Goal: Transaction & Acquisition: Purchase product/service

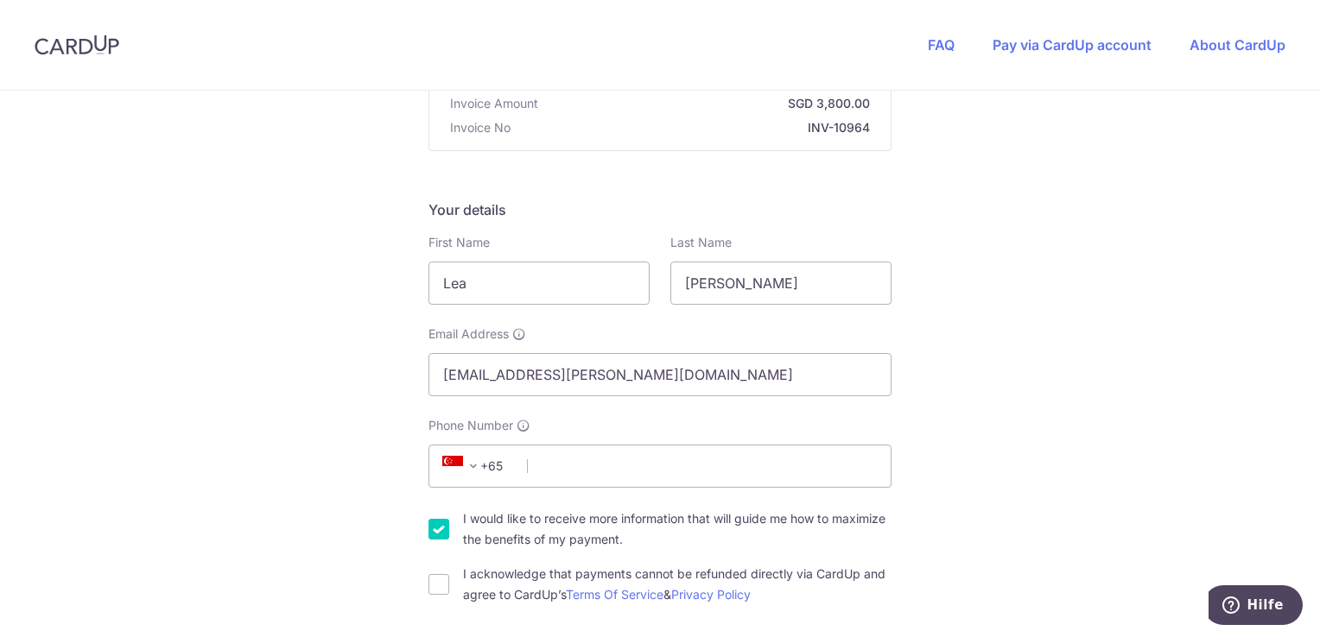
scroll to position [188, 0]
click at [574, 472] on input "Phone Number" at bounding box center [659, 464] width 463 height 43
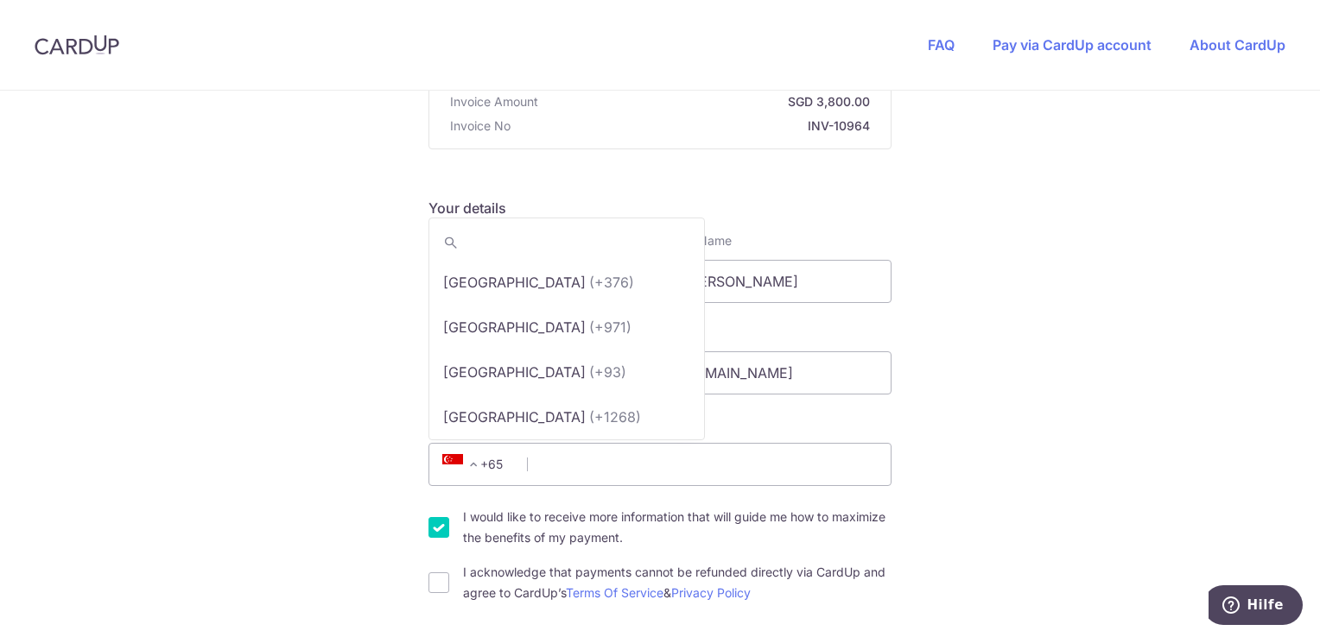
click at [483, 462] on span "+65" at bounding box center [476, 464] width 78 height 21
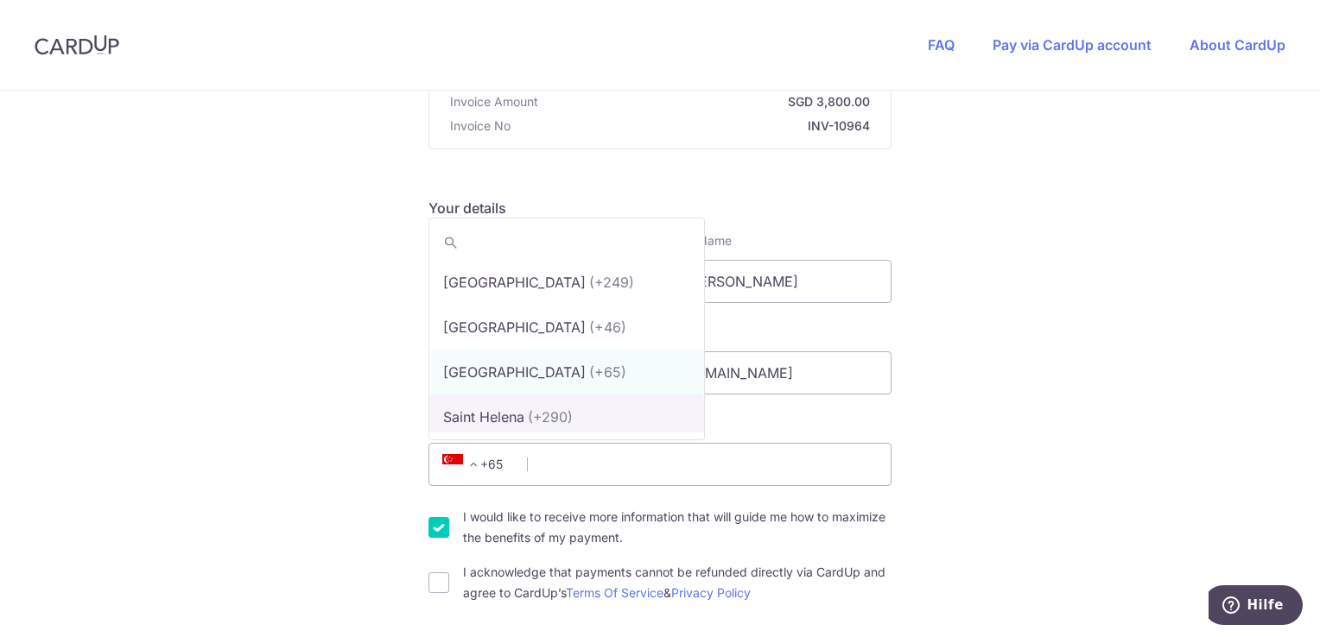
click at [469, 459] on span at bounding box center [473, 464] width 21 height 21
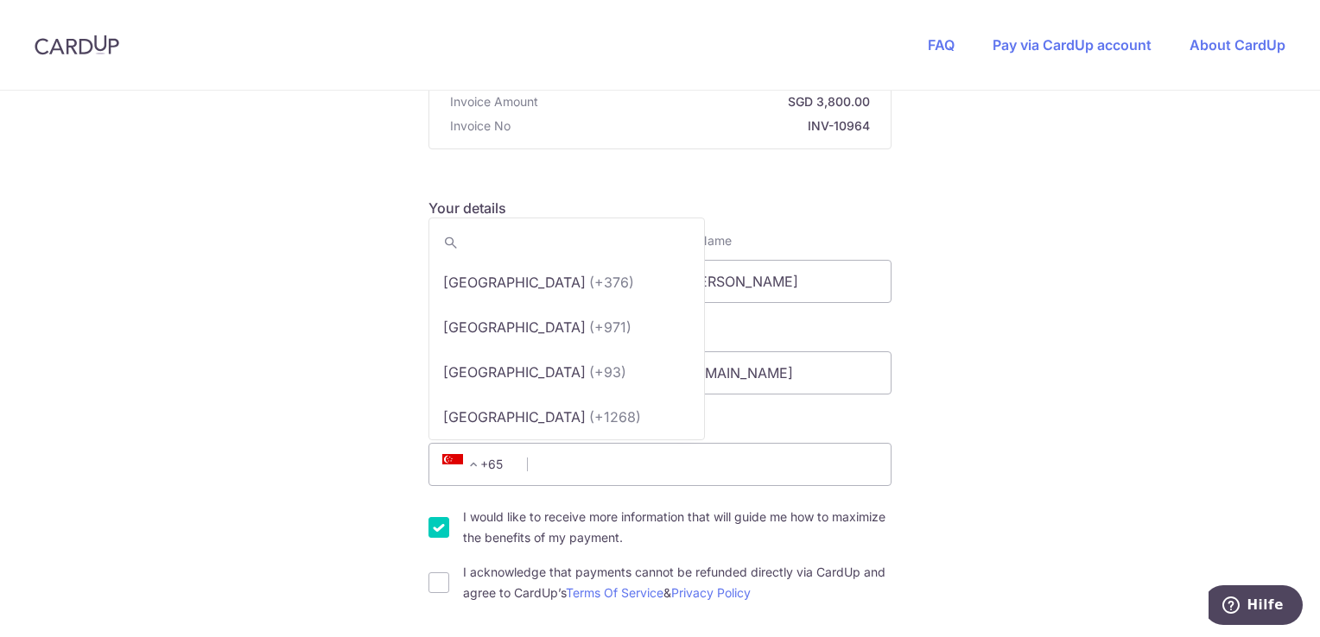
click at [469, 459] on span at bounding box center [473, 464] width 21 height 21
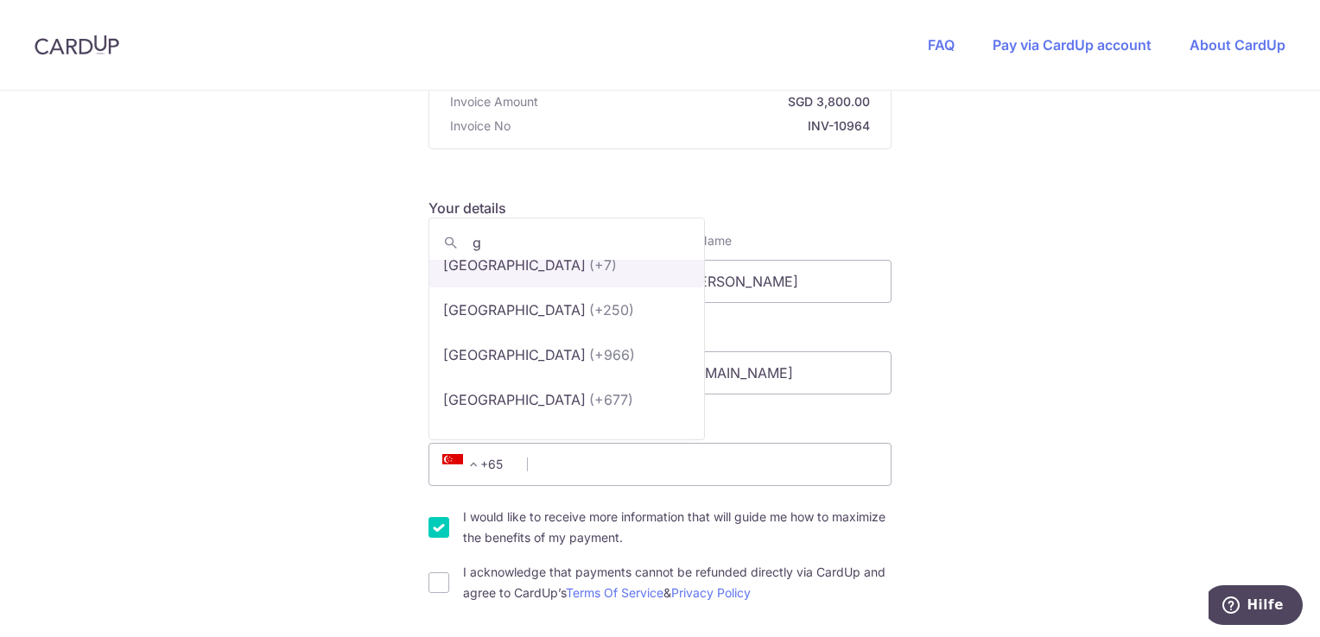
scroll to position [0, 0]
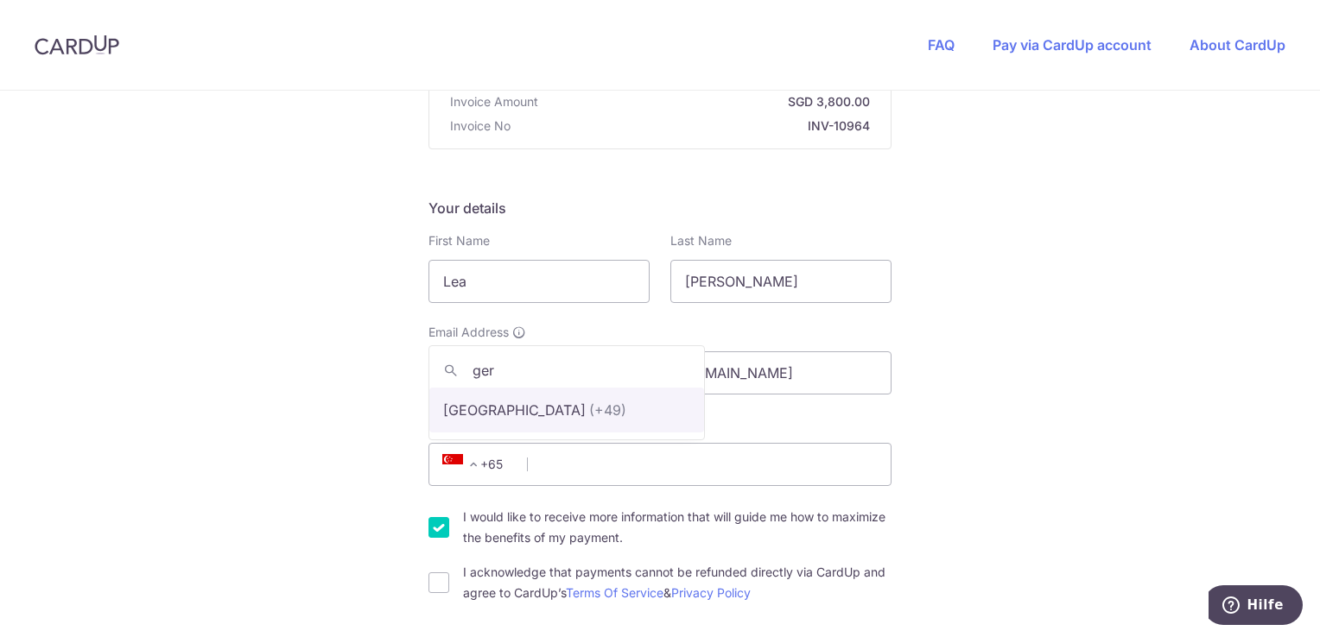
type input "ger"
select select "57"
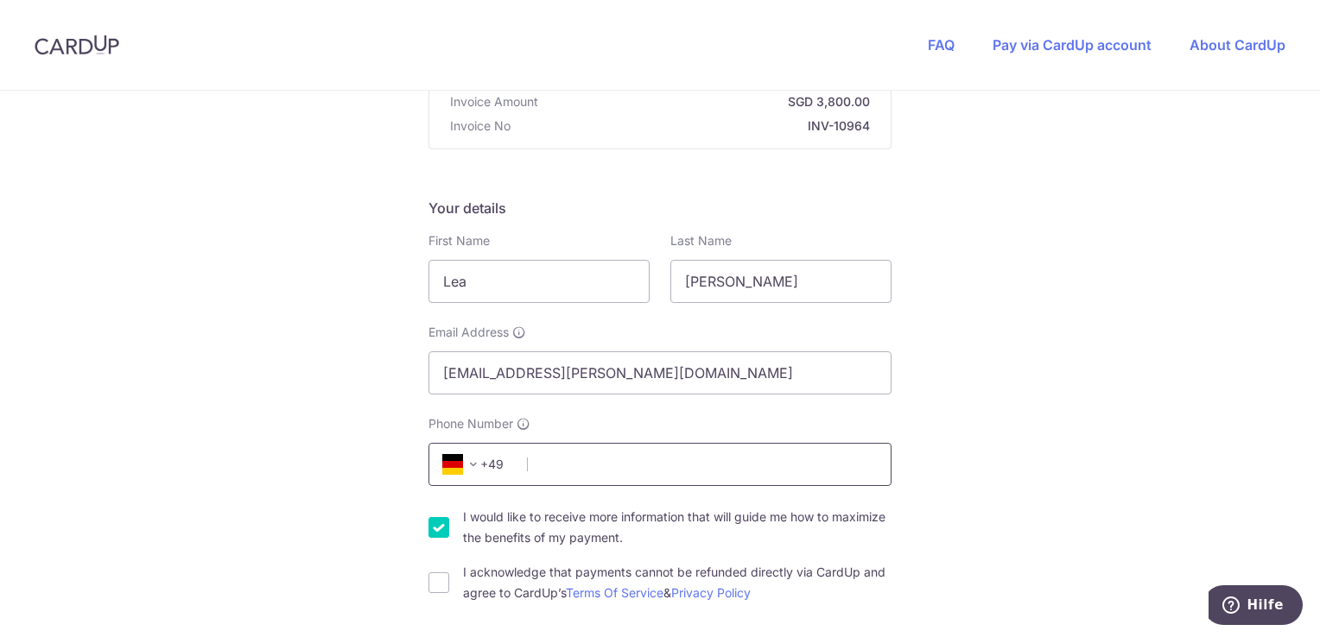
click at [555, 458] on input "Phone Number" at bounding box center [659, 464] width 463 height 43
type input "15159468077"
select select "49"
select select "DE"
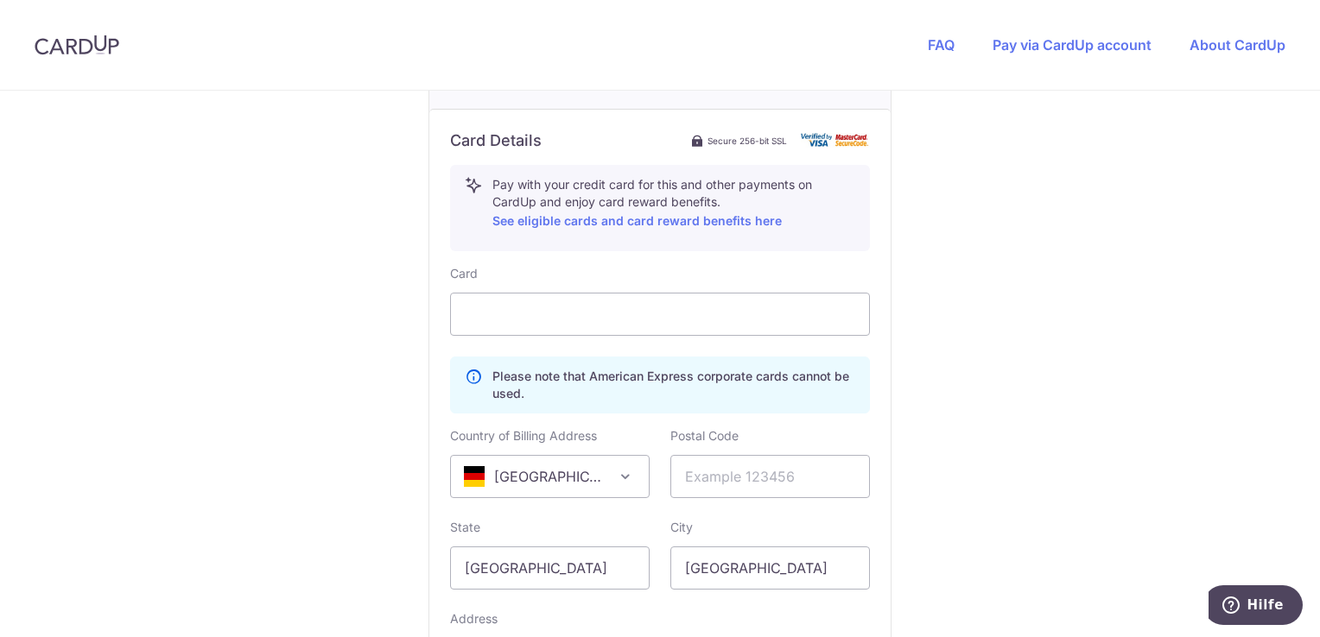
scroll to position [913, 0]
click at [732, 489] on input "text" at bounding box center [770, 475] width 200 height 43
type input "219380"
type input "[STREET_ADDRESS]"
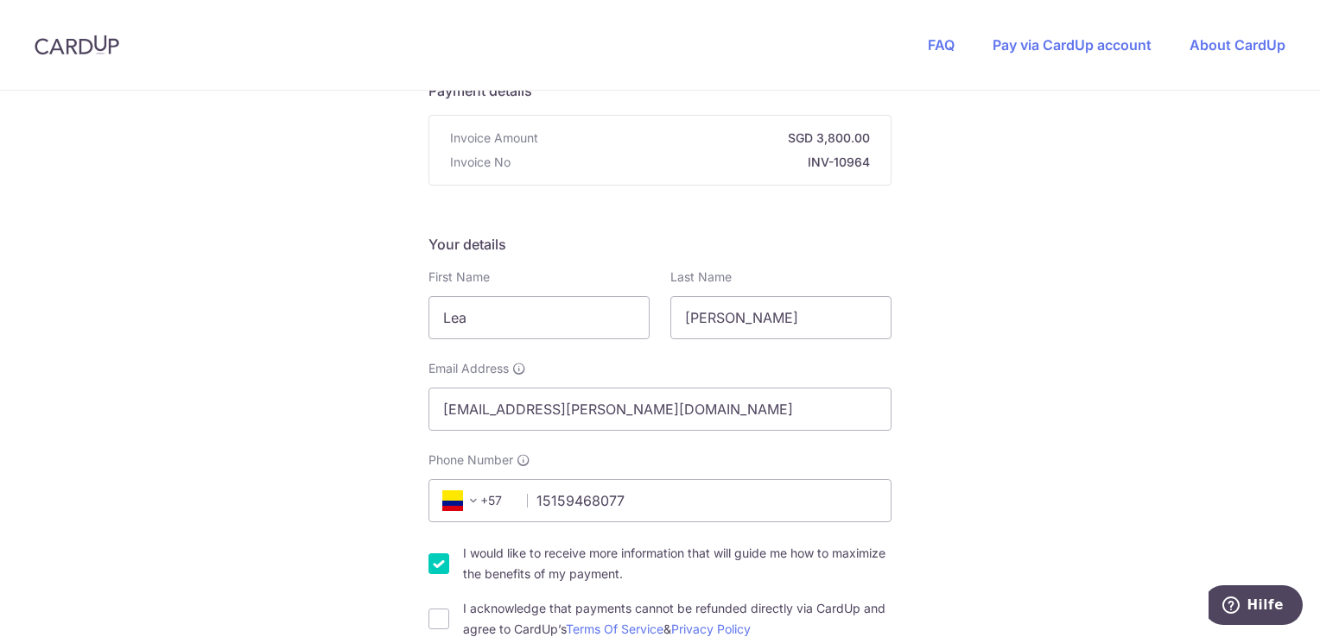
scroll to position [153, 0]
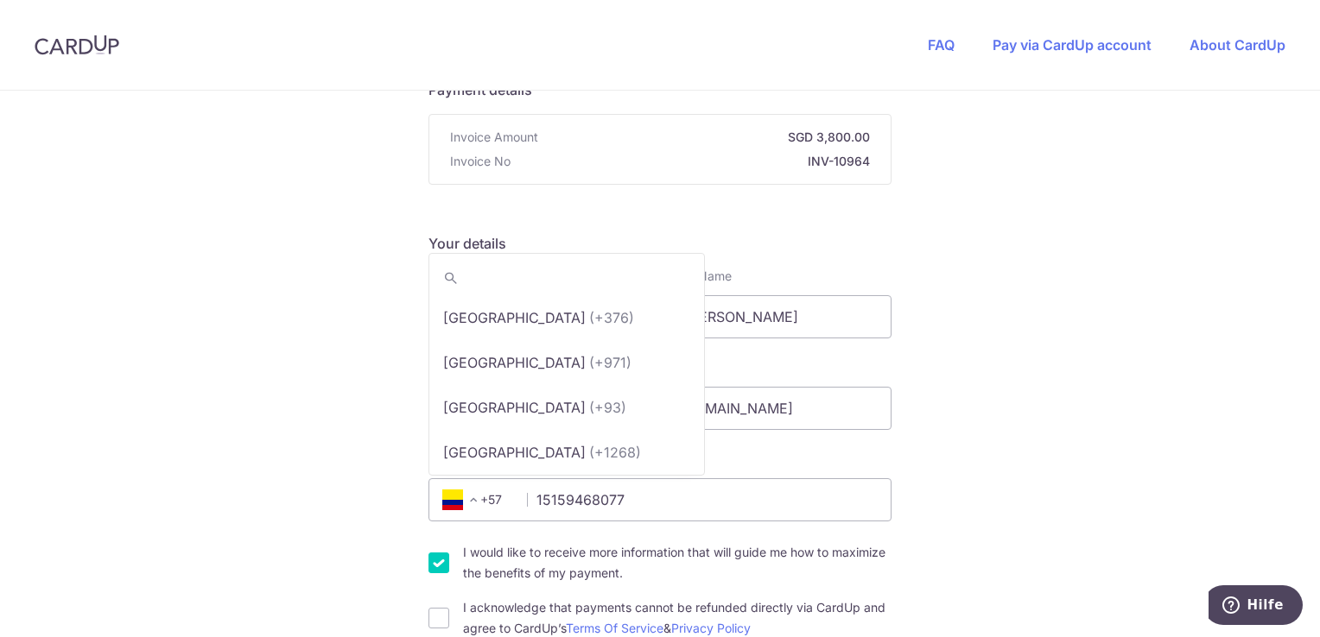
click at [495, 503] on span "+57" at bounding box center [476, 500] width 78 height 21
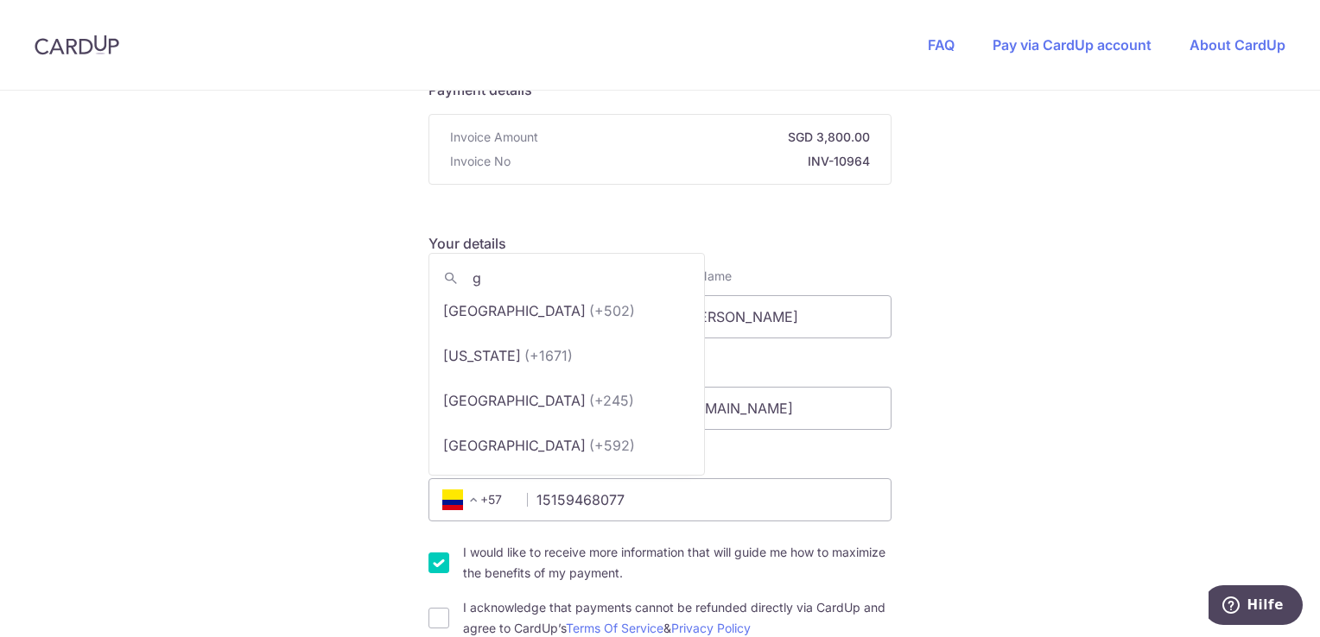
scroll to position [0, 0]
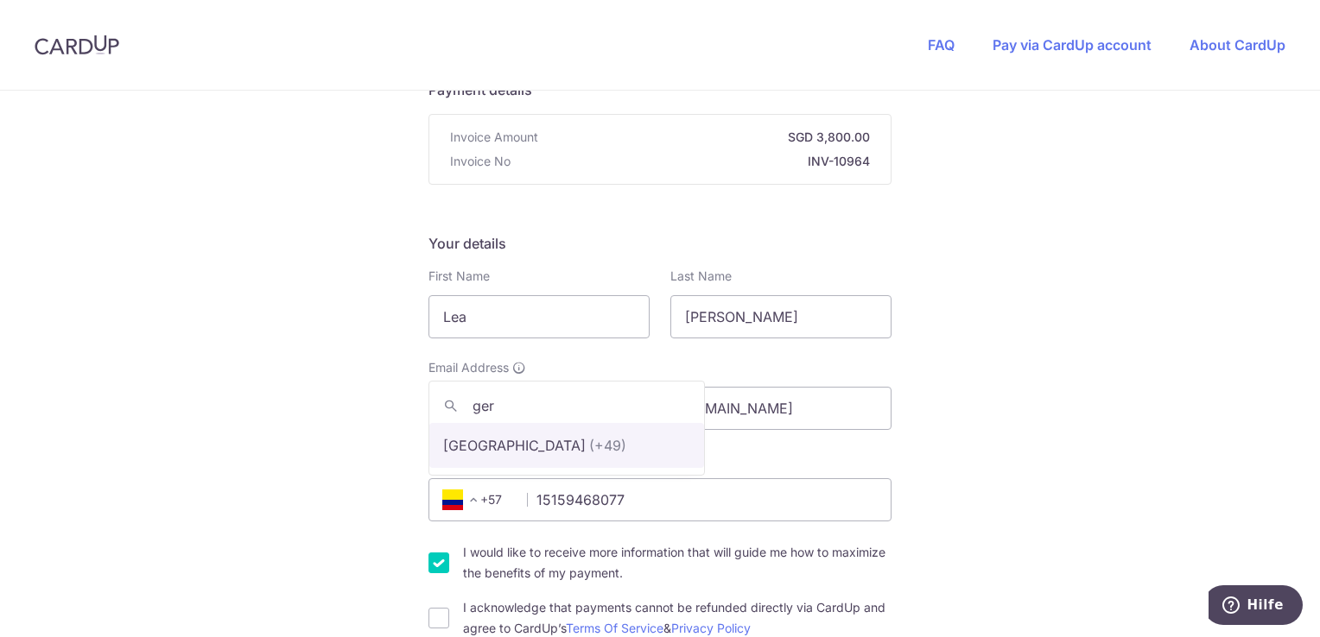
type input "ger"
select select "57"
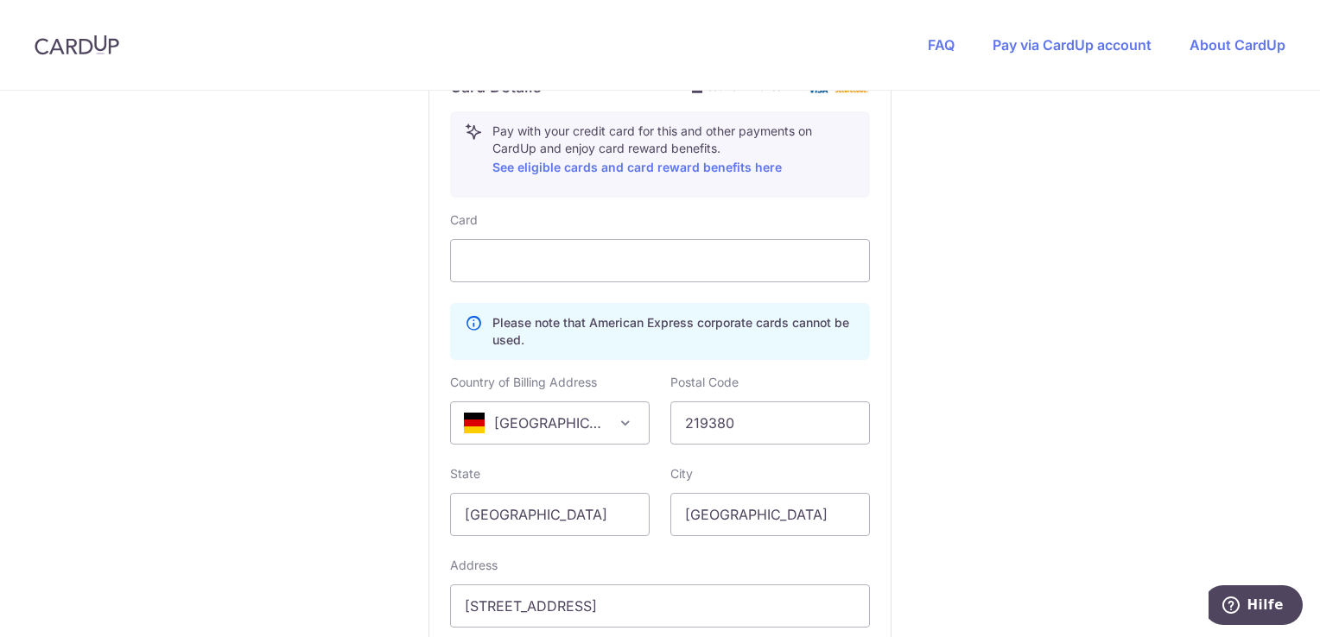
scroll to position [1206, 0]
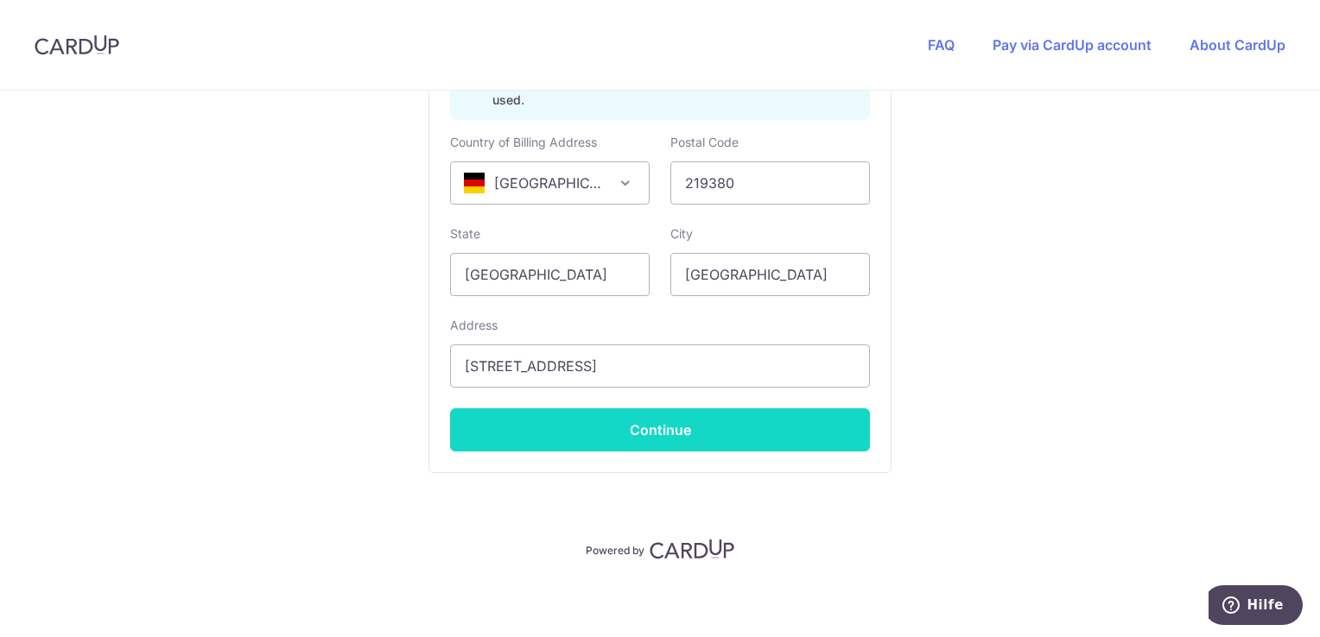
click at [617, 429] on button "Continue" at bounding box center [660, 430] width 420 height 43
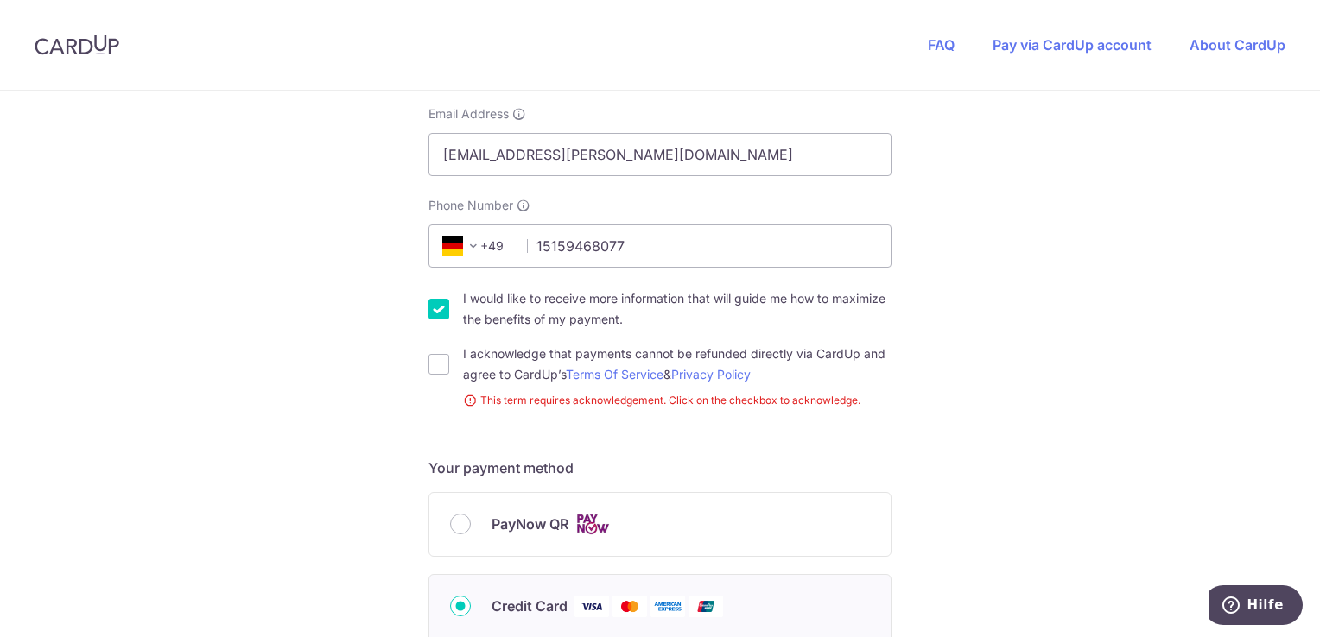
click at [435, 379] on div "I acknowledge that payments cannot be refunded directly via CardUp and agree to…" at bounding box center [659, 364] width 463 height 41
click at [438, 368] on input "I acknowledge that payments cannot be refunded directly via CardUp and agree to…" at bounding box center [438, 364] width 21 height 21
checkbox input "true"
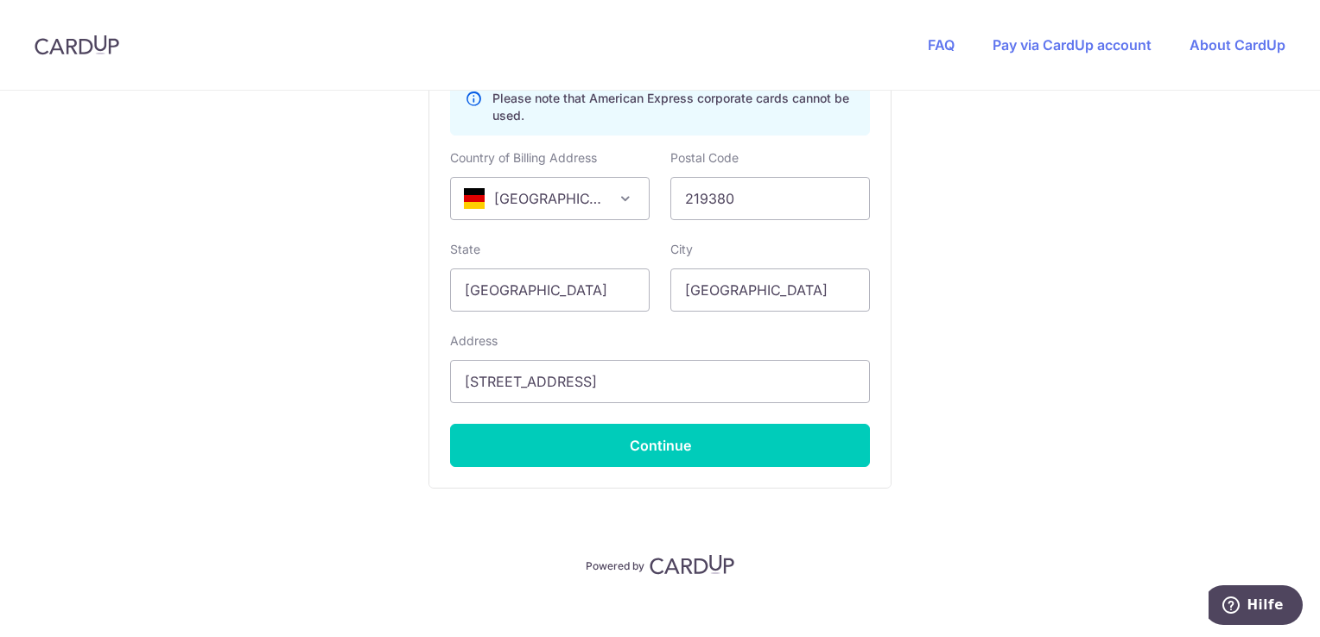
scroll to position [1206, 0]
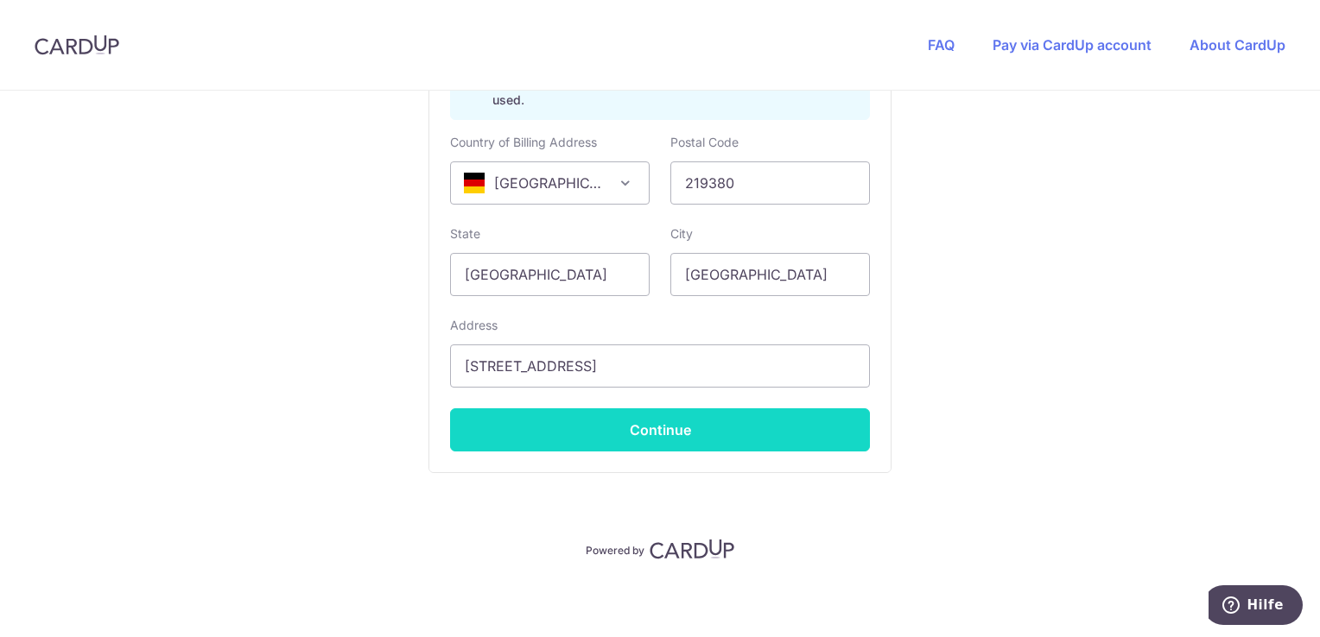
click at [701, 420] on button "Continue" at bounding box center [660, 430] width 420 height 43
type input "**** 1000"
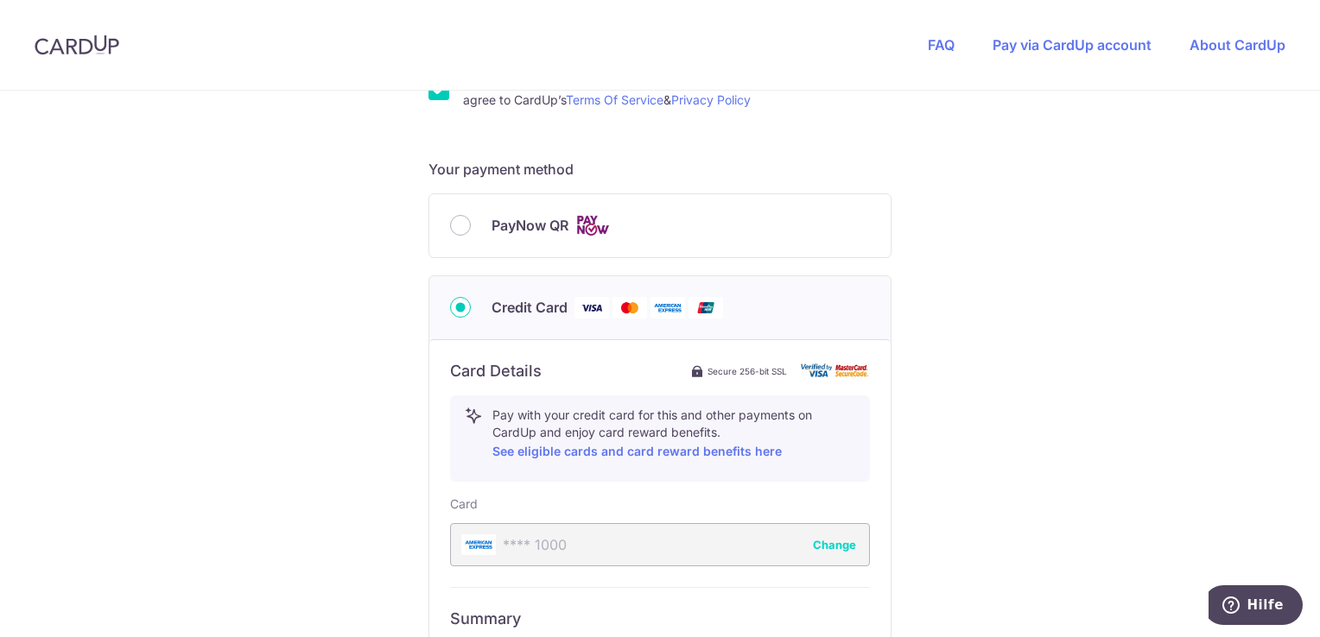
scroll to position [1013, 0]
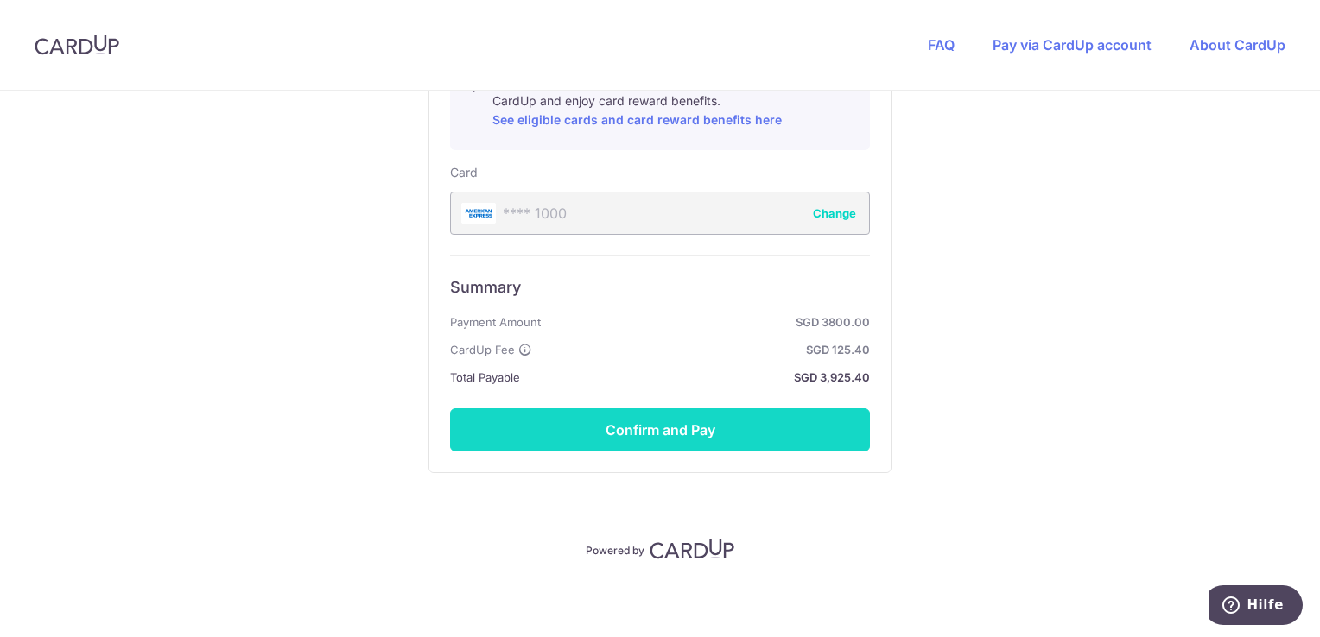
click at [648, 422] on button "Confirm and Pay" at bounding box center [660, 430] width 420 height 43
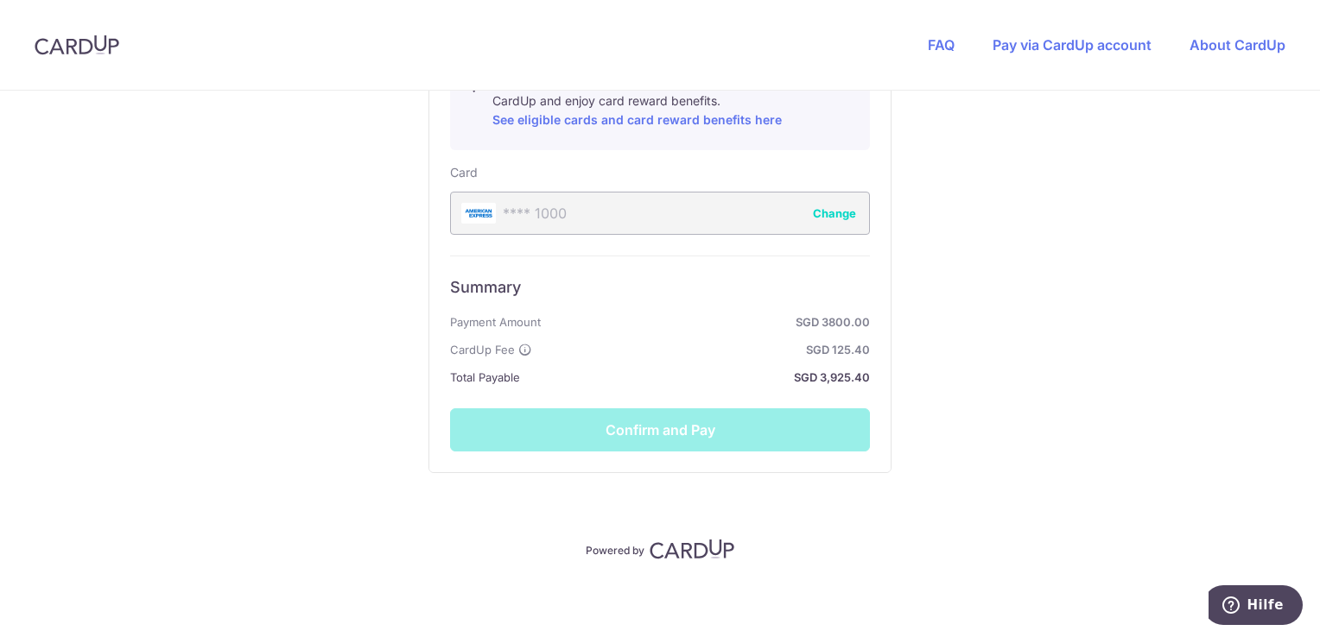
click at [686, 434] on div "Summary Payment Amount SGD 3800.00 CardUp Fee SGD 125.40 Total Payable SGD 3,92…" at bounding box center [660, 354] width 420 height 196
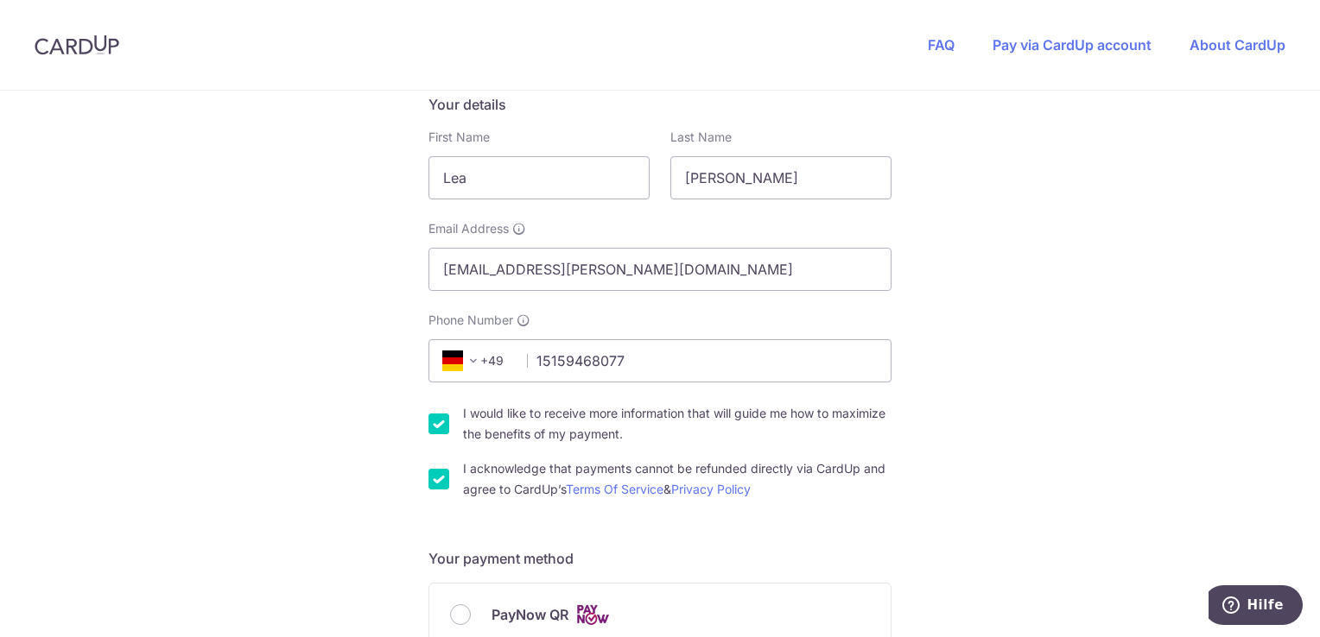
scroll to position [292, 0]
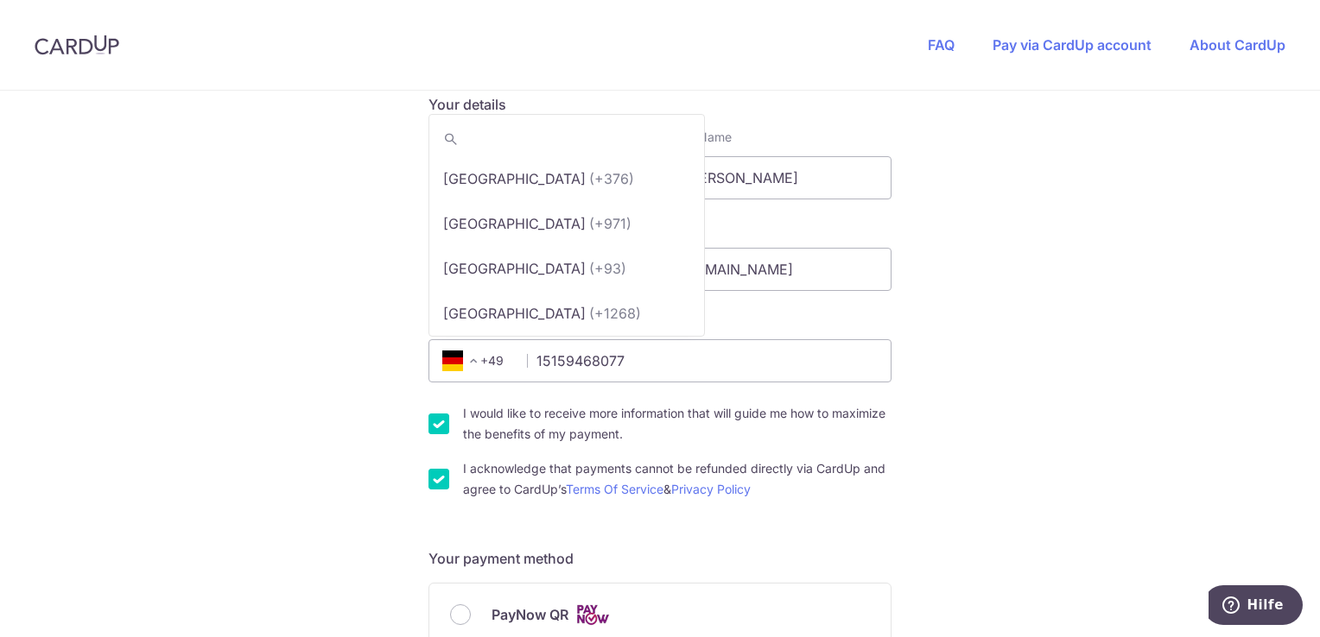
click at [472, 360] on span at bounding box center [473, 361] width 21 height 21
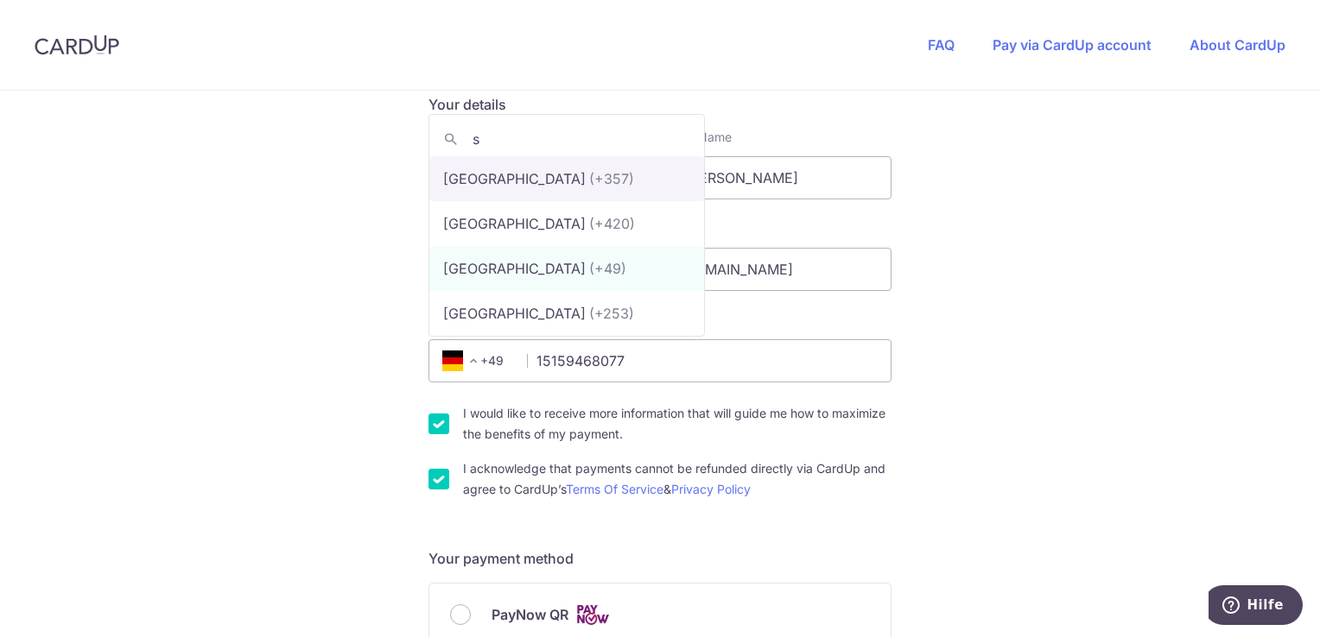
scroll to position [0, 0]
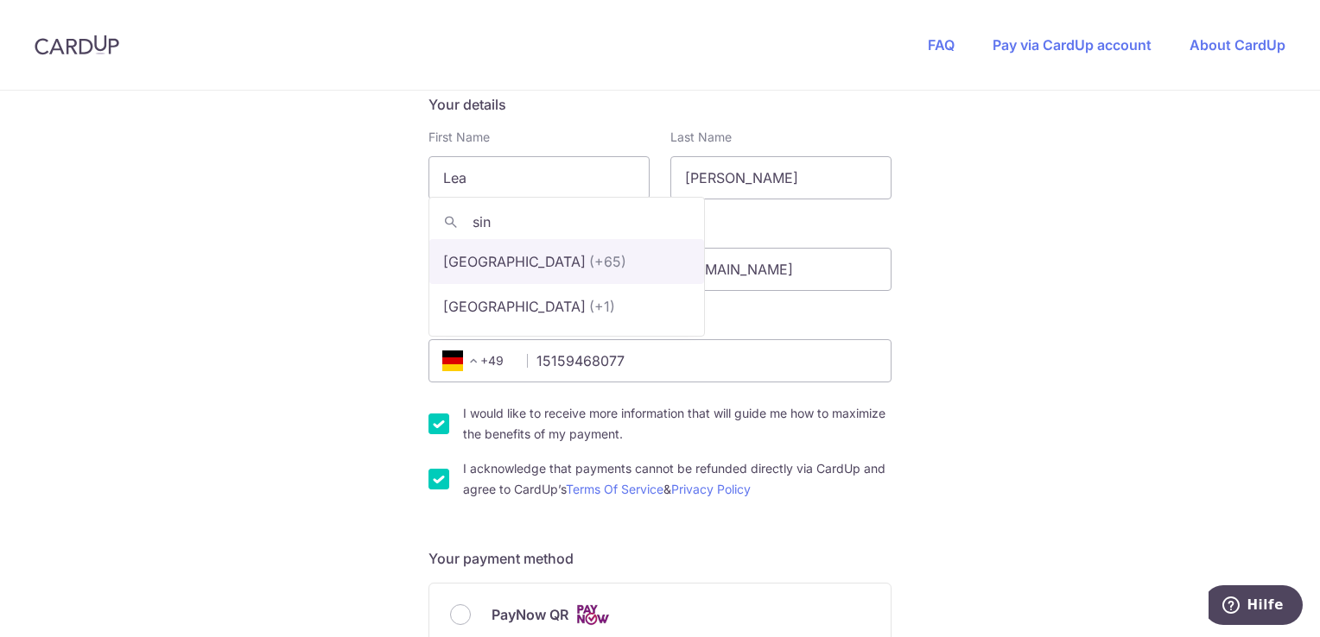
type input "sin"
select select "199"
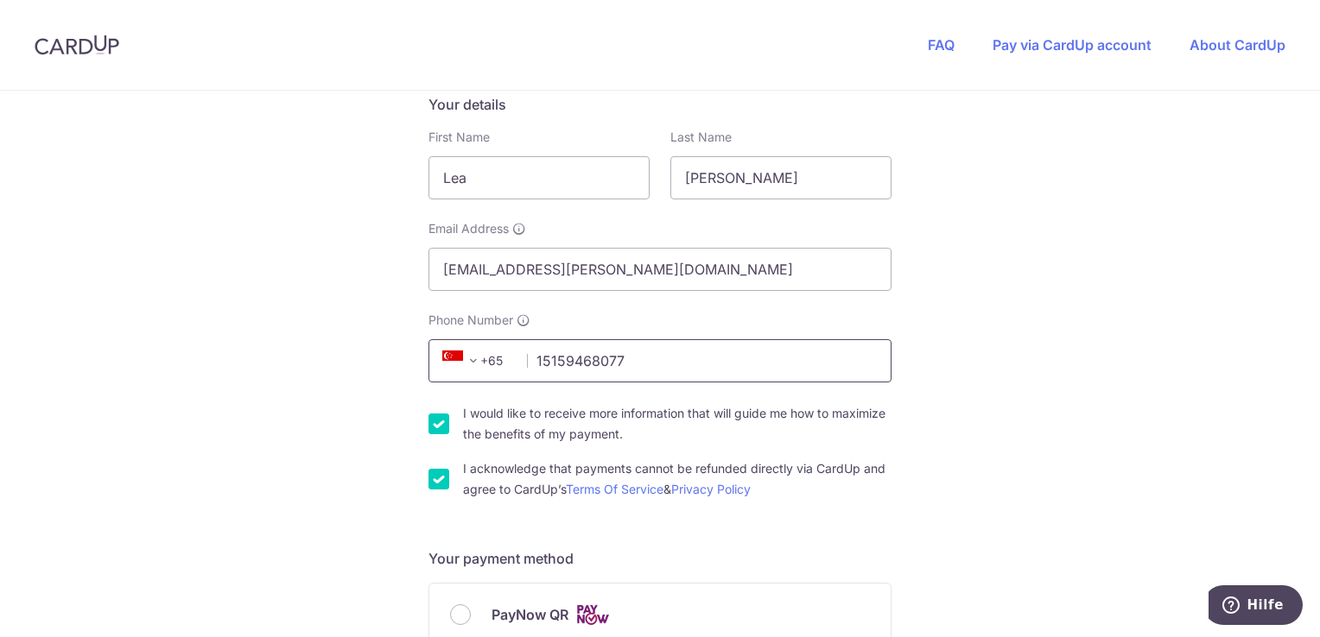
click at [645, 358] on input "15159468077" at bounding box center [659, 360] width 463 height 43
type input "1"
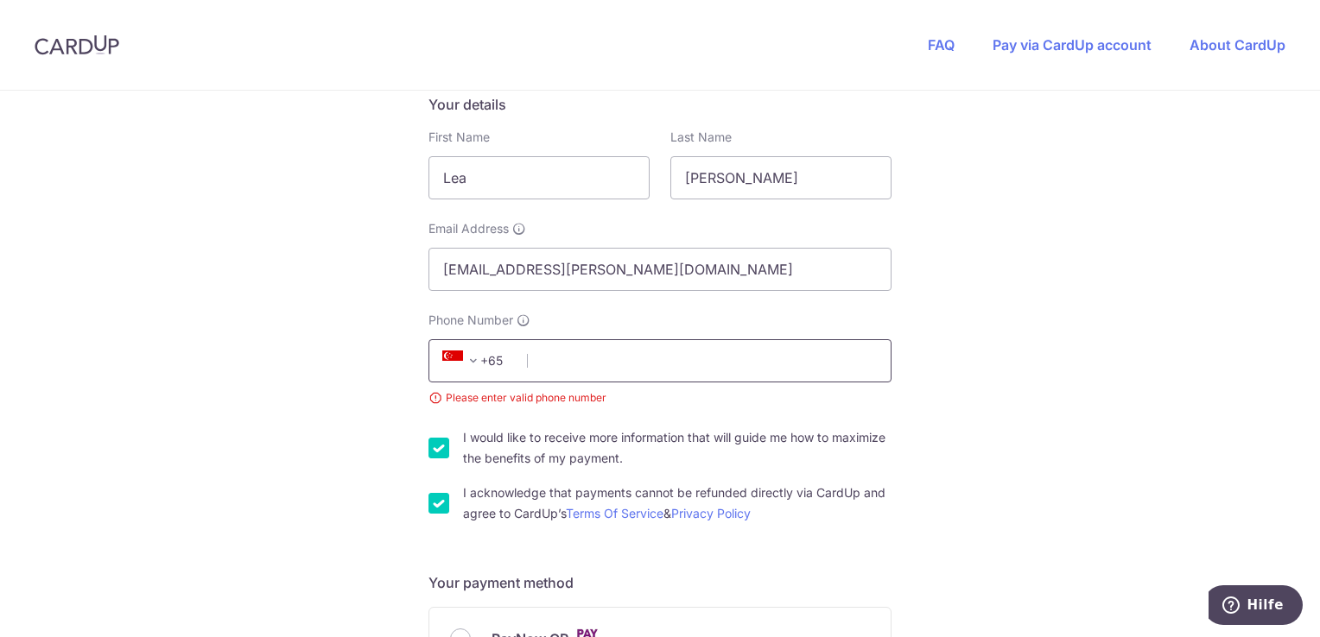
type input "ß"
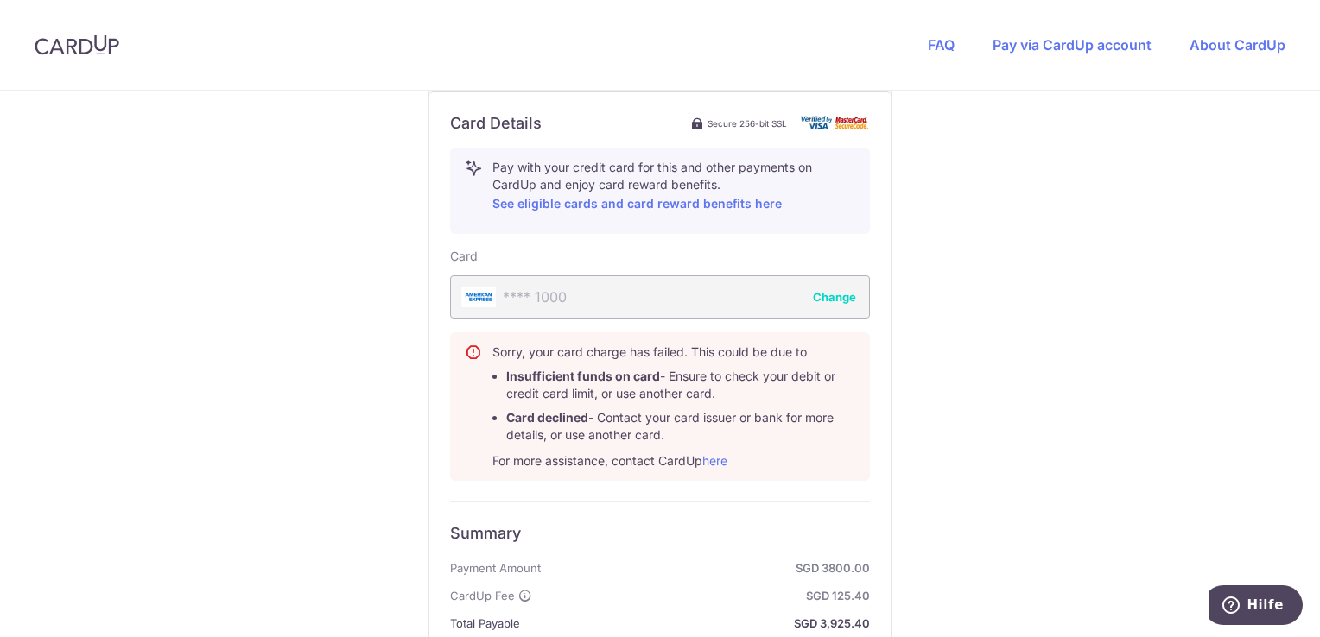
scroll to position [929, 0]
type input "91092857"
click at [684, 294] on div "**** 1000 Change" at bounding box center [660, 297] width 420 height 43
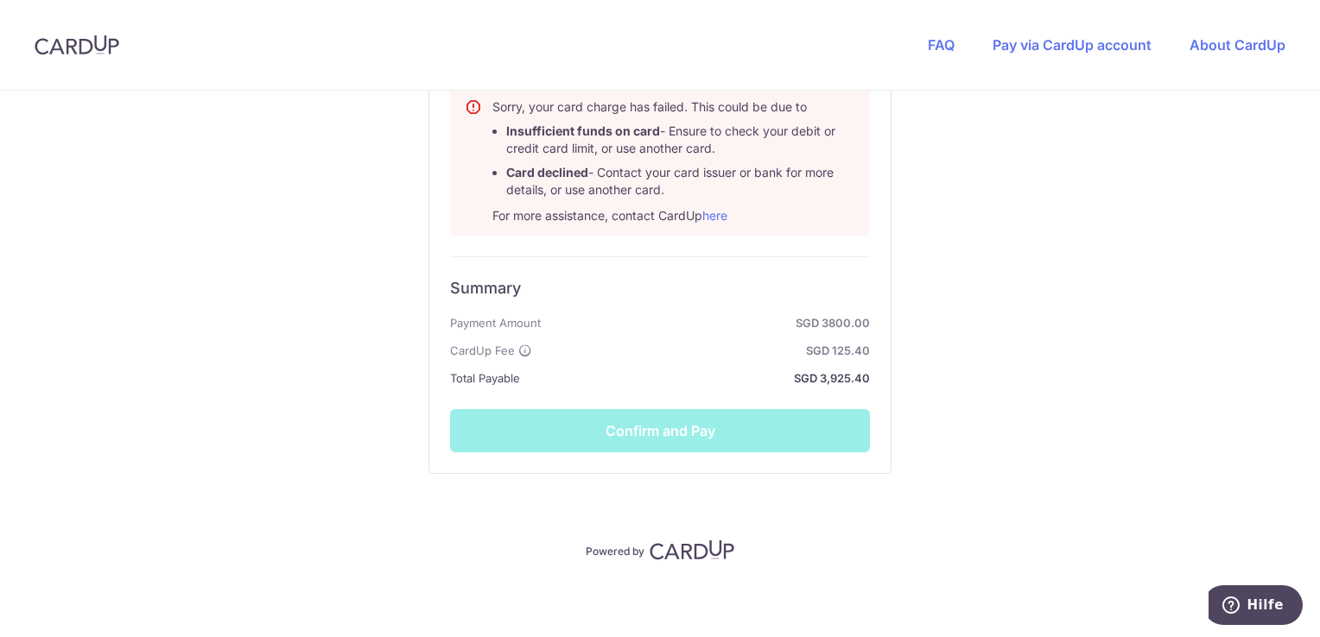
click at [661, 434] on div "Summary Payment Amount SGD 3800.00 CardUp Fee SGD 125.40 Total Payable SGD 3,92…" at bounding box center [660, 355] width 420 height 196
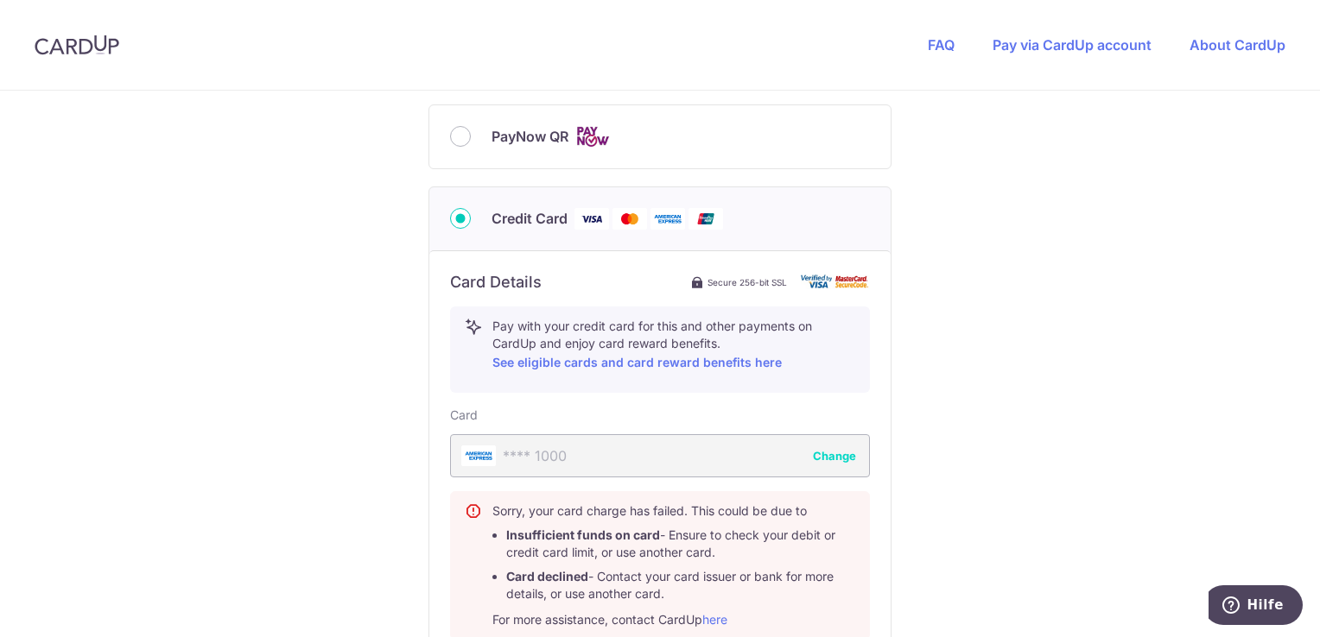
scroll to position [770, 0]
click at [823, 460] on button "Change" at bounding box center [834, 455] width 43 height 17
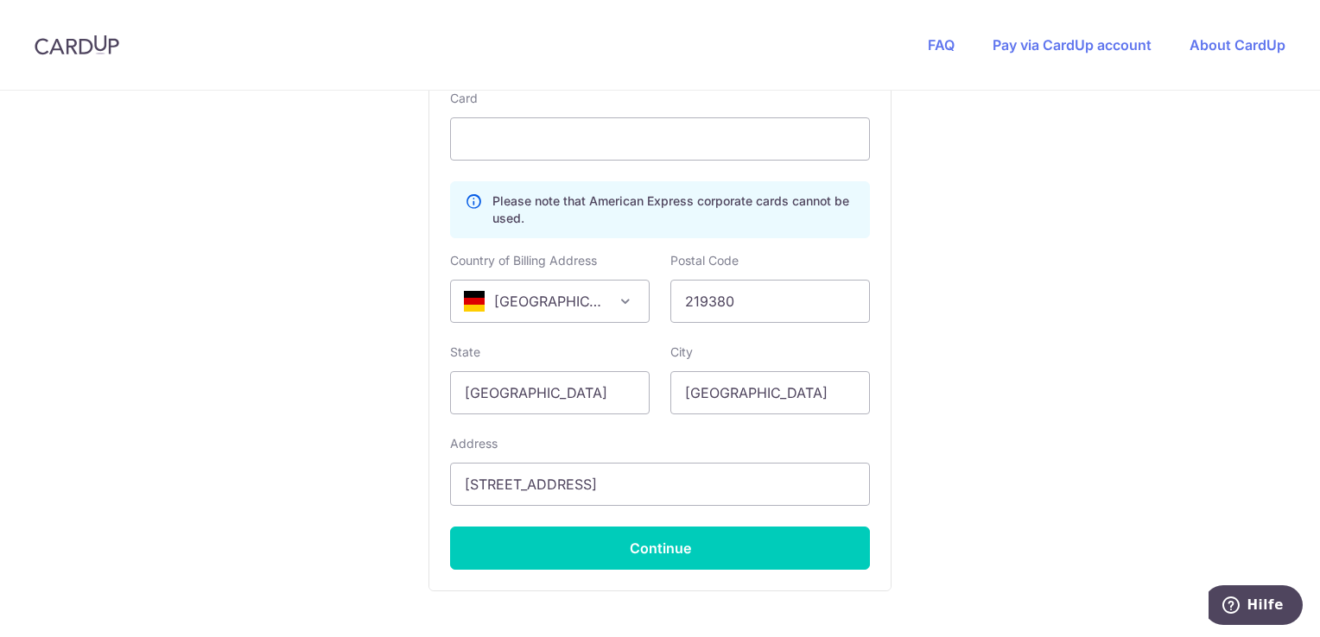
scroll to position [1087, 0]
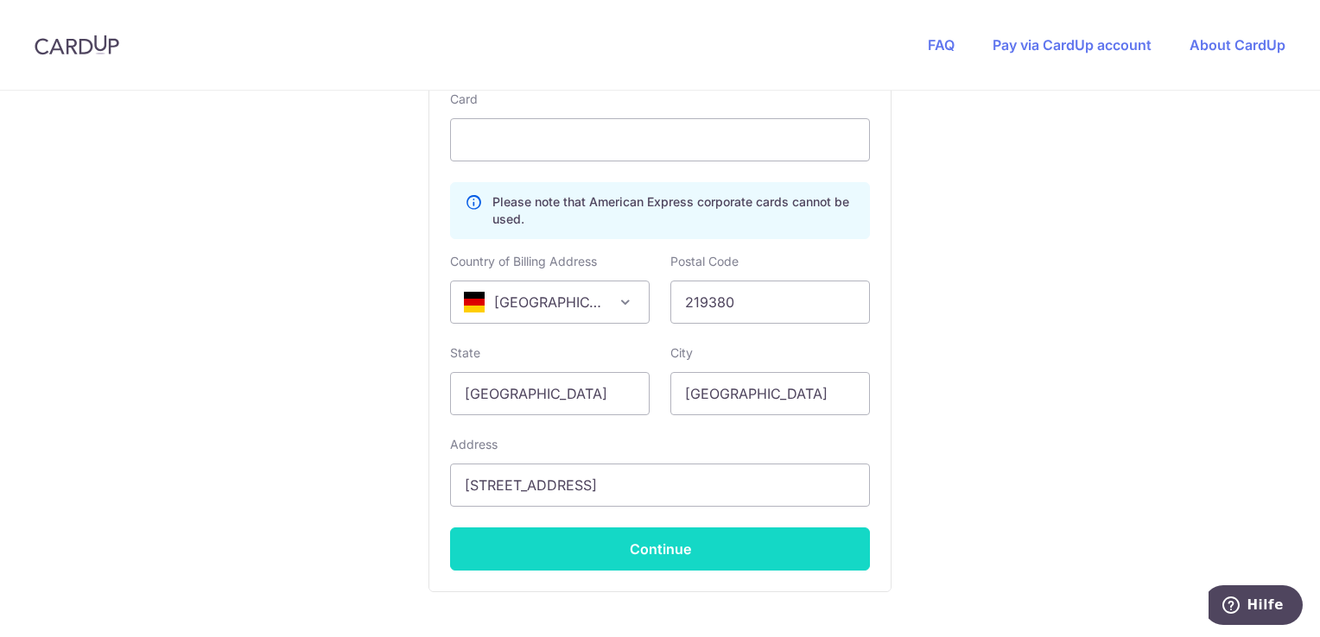
click at [644, 540] on button "Continue" at bounding box center [660, 549] width 420 height 43
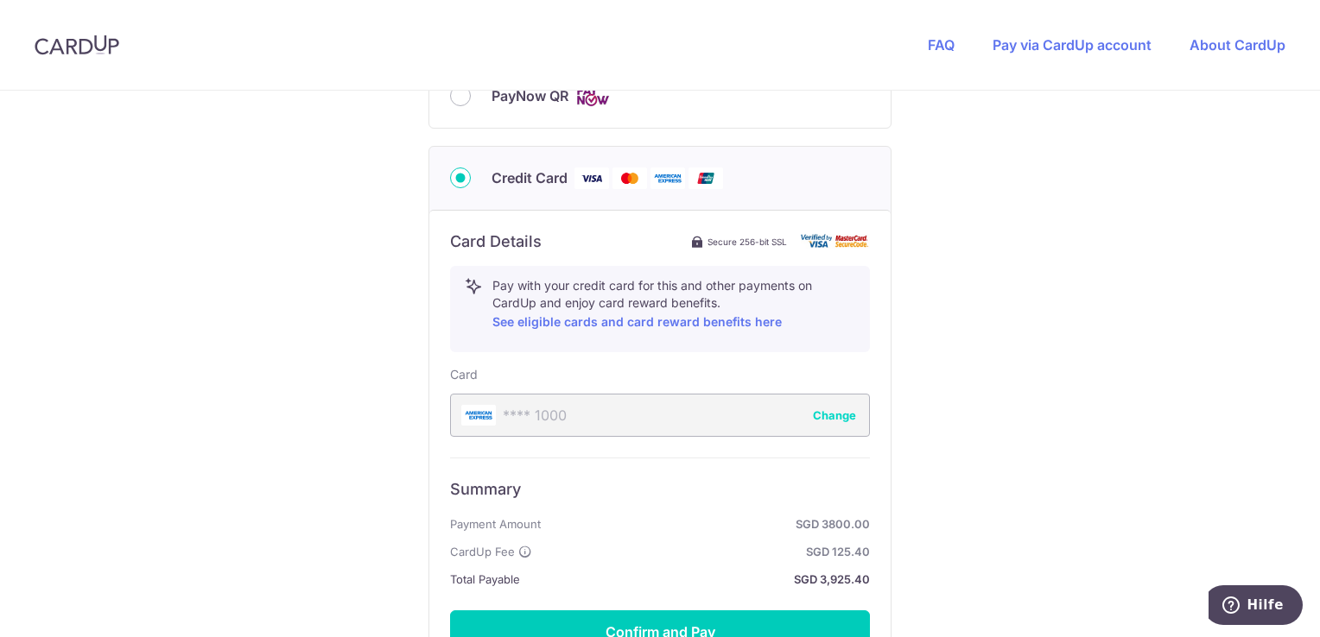
click at [643, 558] on strong "SGD 125.40" at bounding box center [704, 552] width 331 height 21
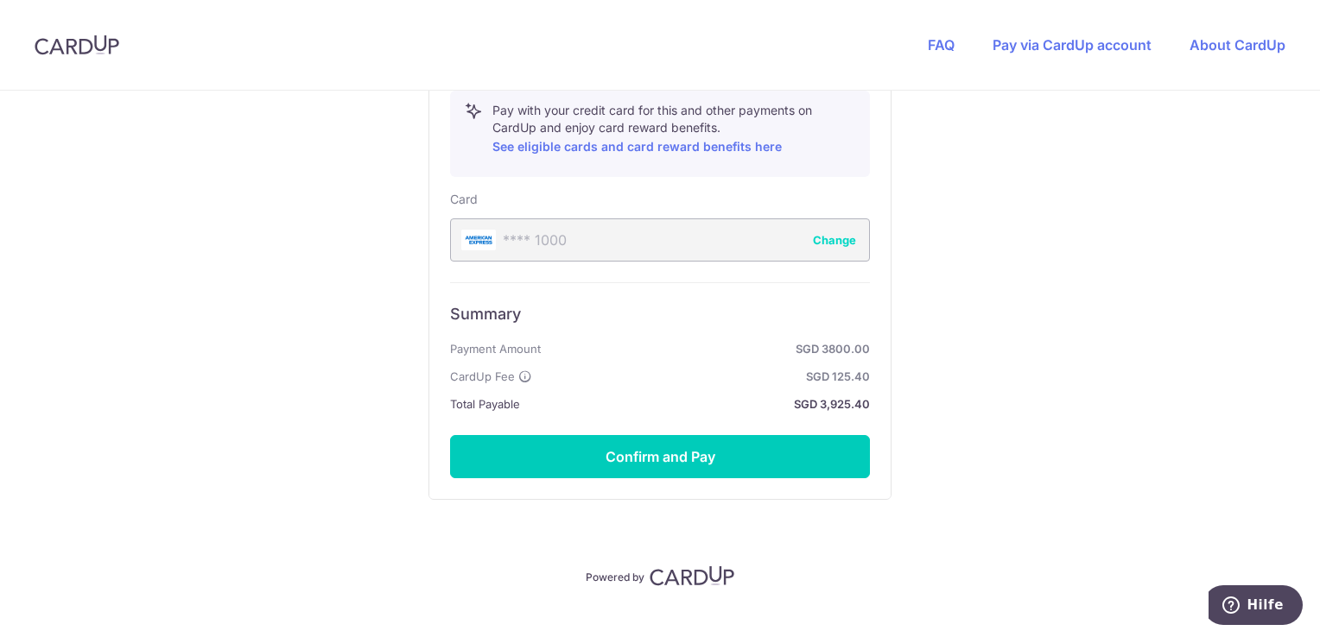
scroll to position [1013, 0]
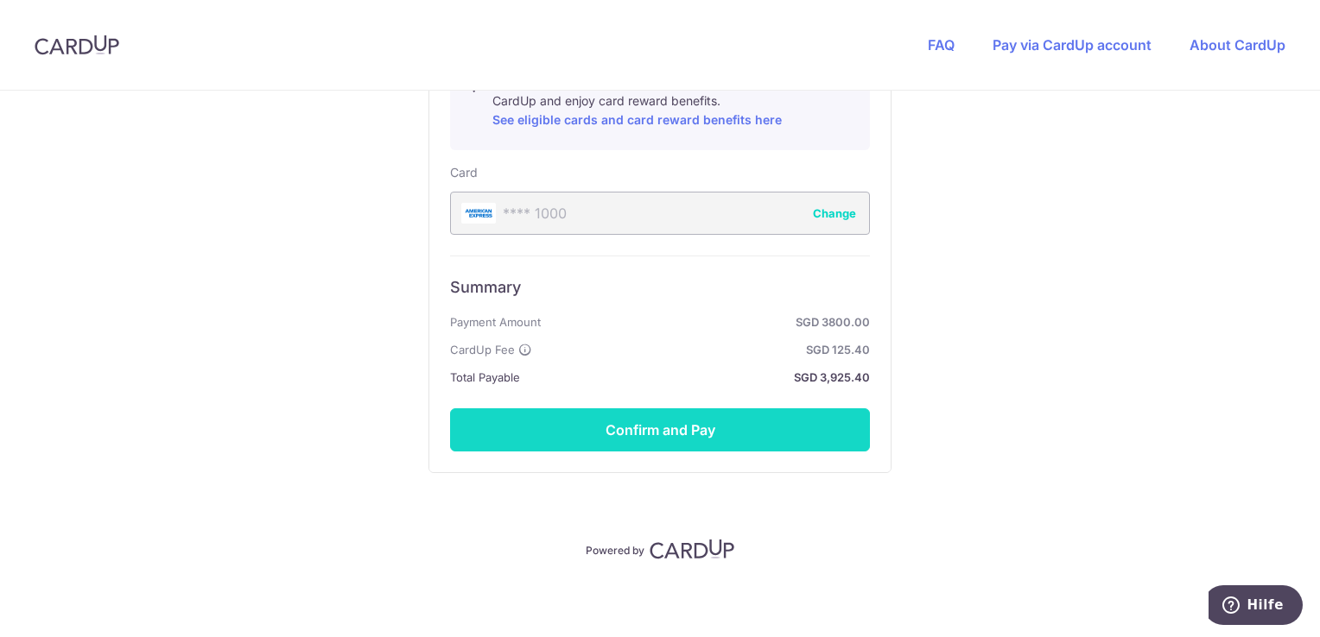
click at [697, 431] on button "Confirm and Pay" at bounding box center [660, 430] width 420 height 43
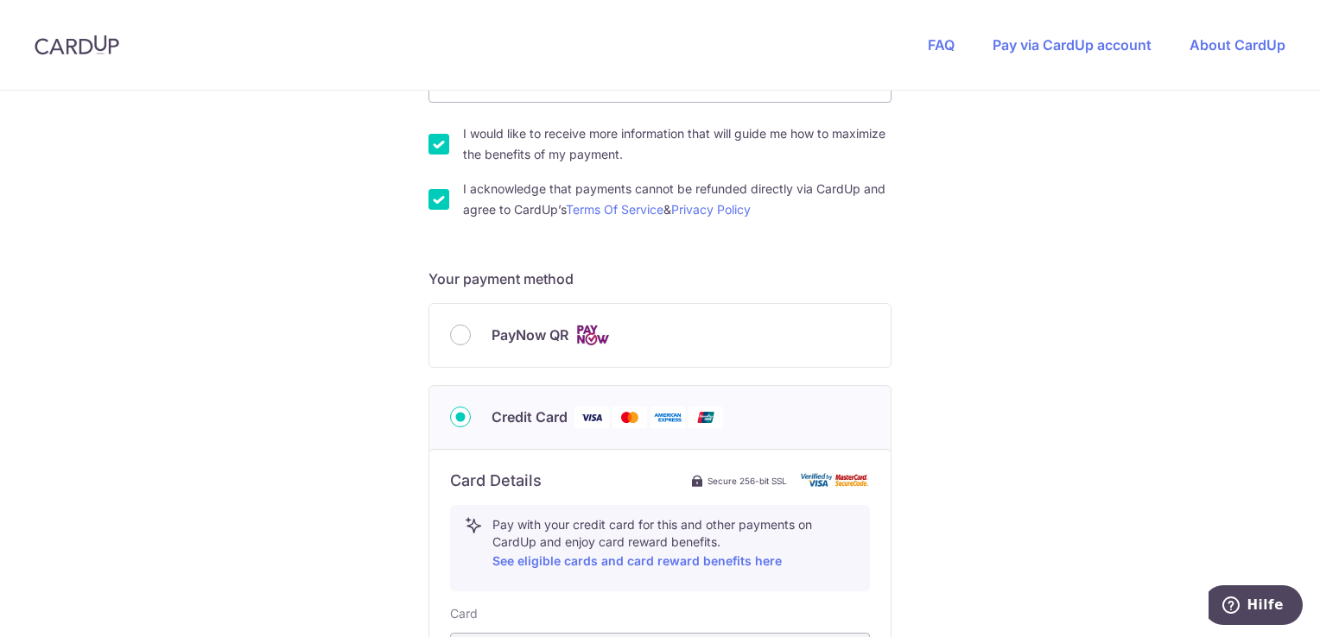
scroll to position [570, 0]
click at [444, 353] on div "PayNow QR" at bounding box center [659, 337] width 461 height 63
click at [450, 346] on div "PayNow QR" at bounding box center [660, 338] width 420 height 22
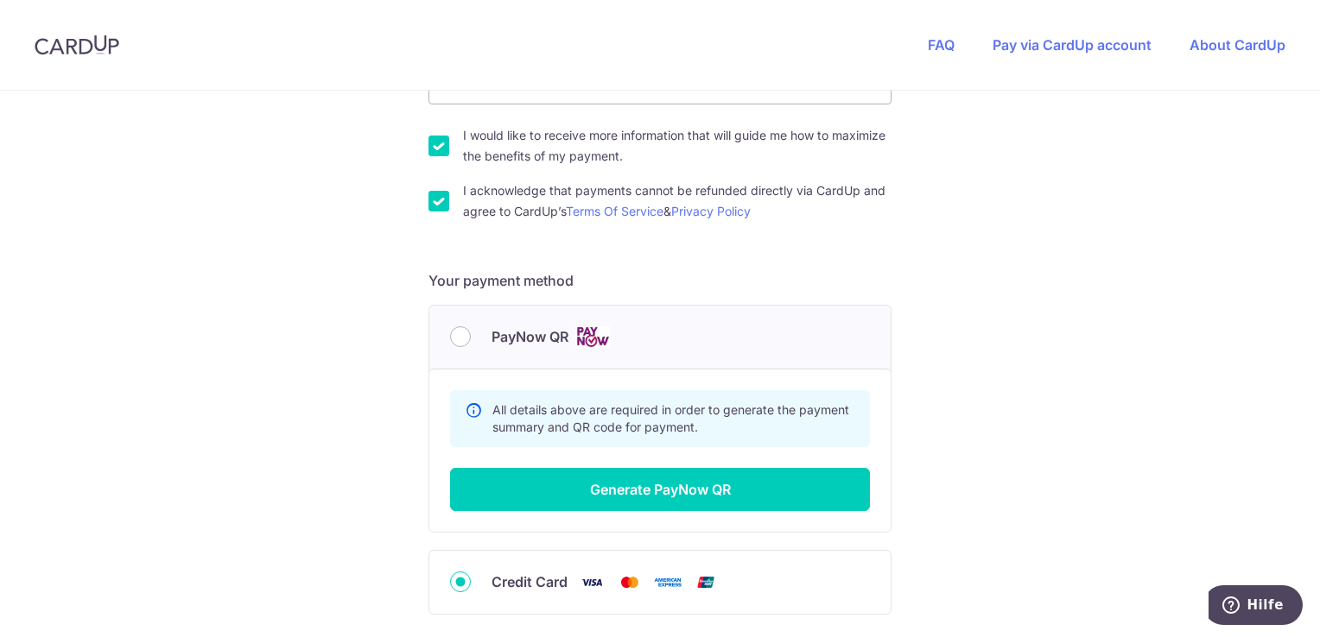
click at [450, 346] on div "PayNow QR" at bounding box center [660, 338] width 420 height 22
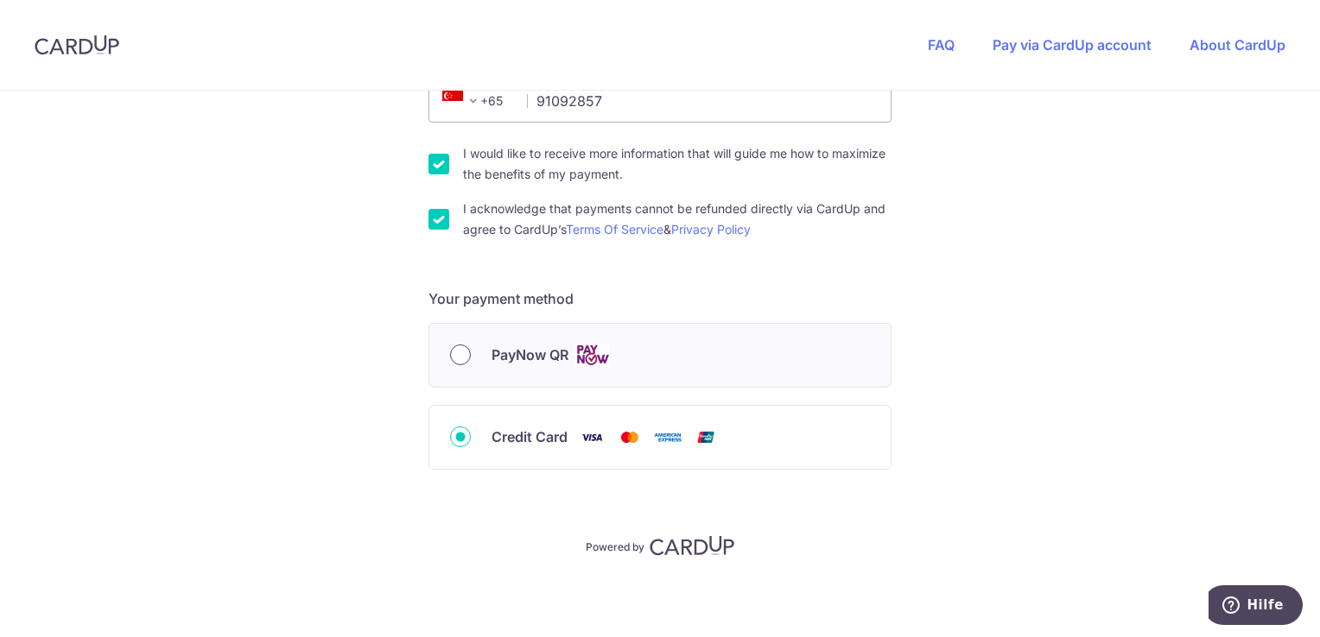
scroll to position [549, 0]
click at [458, 433] on input "Credit Card" at bounding box center [460, 439] width 21 height 21
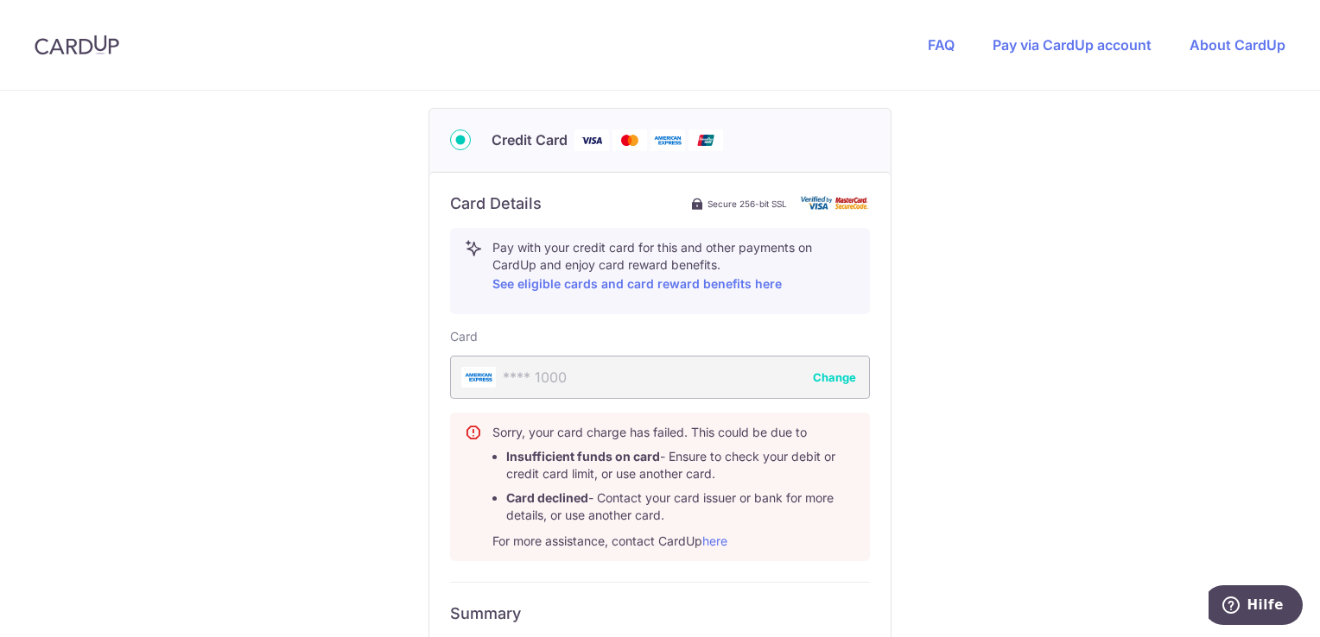
scroll to position [850, 0]
click at [828, 377] on button "Change" at bounding box center [834, 376] width 43 height 17
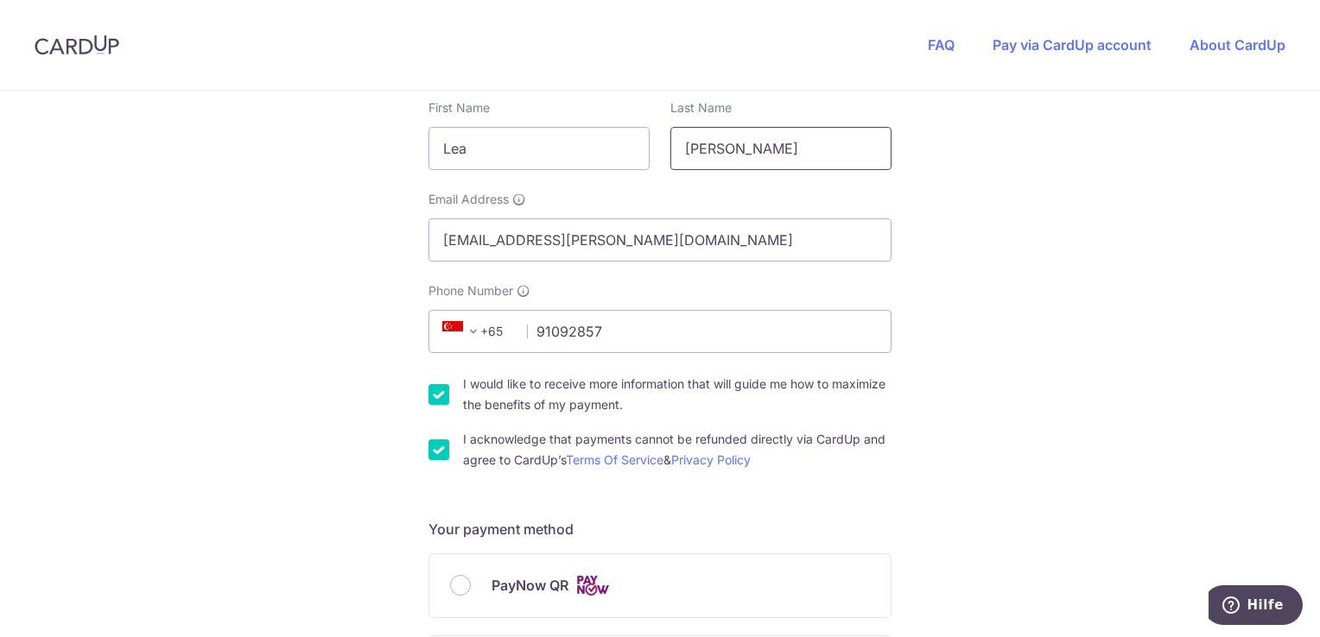
scroll to position [0, 0]
